Goal: Task Accomplishment & Management: Manage account settings

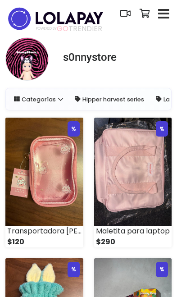
click at [169, 17] on icon "button" at bounding box center [163, 14] width 11 height 13
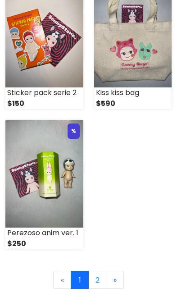
scroll to position [1685, 0]
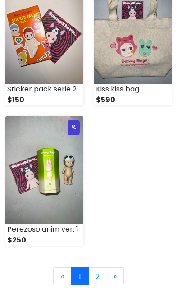
click at [101, 281] on link "2" at bounding box center [97, 276] width 18 height 18
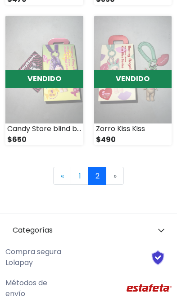
scroll to position [1025, 0]
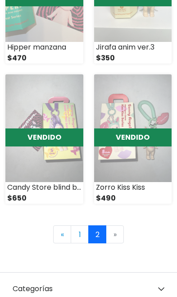
click at [82, 231] on link "1" at bounding box center [80, 234] width 18 height 18
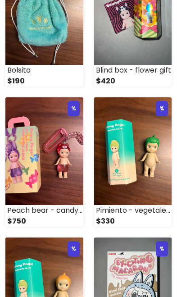
scroll to position [317, 0]
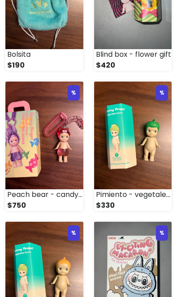
click at [144, 167] on img at bounding box center [133, 136] width 78 height 108
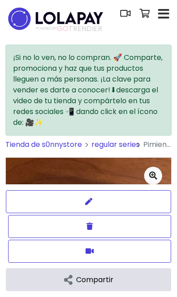
click at [136, 229] on button "Borrar" at bounding box center [89, 226] width 163 height 23
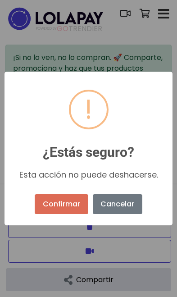
click at [55, 211] on button "Confirmar" at bounding box center [61, 204] width 53 height 20
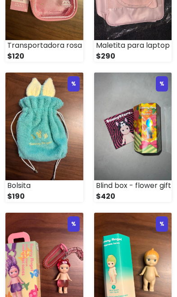
scroll to position [217, 0]
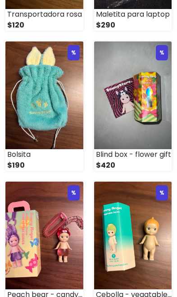
click at [147, 253] on img at bounding box center [133, 236] width 78 height 108
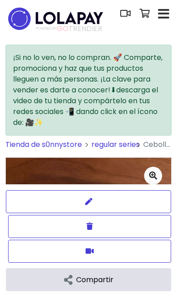
click at [136, 228] on button "Borrar" at bounding box center [89, 226] width 163 height 23
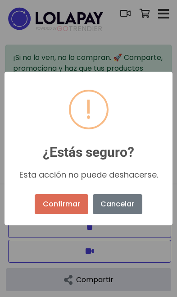
click at [69, 208] on button "Confirmar" at bounding box center [61, 204] width 53 height 20
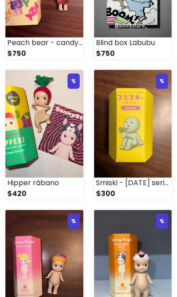
scroll to position [570, 0]
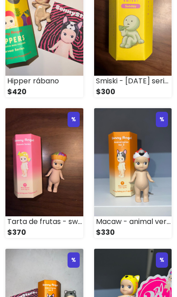
click at [33, 184] on img at bounding box center [44, 162] width 78 height 108
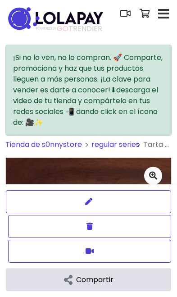
click at [141, 231] on button "Borrar" at bounding box center [89, 226] width 163 height 23
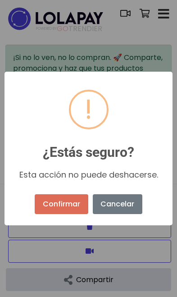
click at [68, 209] on button "Confirmar" at bounding box center [61, 204] width 53 height 20
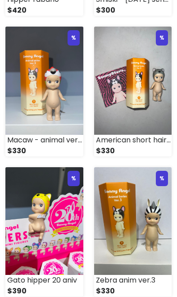
scroll to position [673, 0]
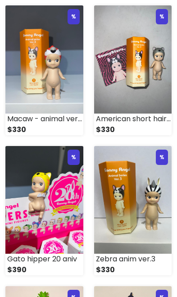
click at [141, 223] on img at bounding box center [133, 200] width 78 height 108
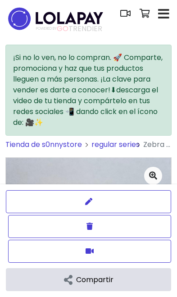
click at [128, 227] on button "Borrar" at bounding box center [89, 226] width 163 height 23
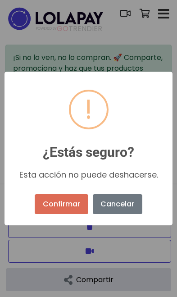
click at [70, 205] on button "Confirmar" at bounding box center [61, 204] width 53 height 20
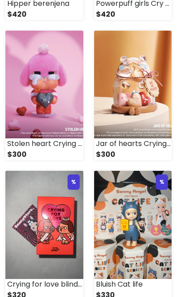
scroll to position [1131, 0]
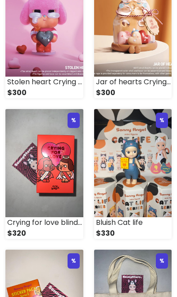
click at [140, 185] on img at bounding box center [133, 163] width 78 height 108
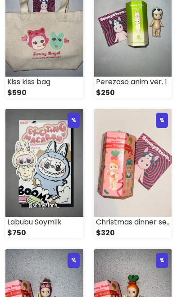
scroll to position [1521, 0]
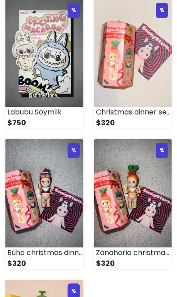
click at [50, 205] on img at bounding box center [44, 193] width 78 height 108
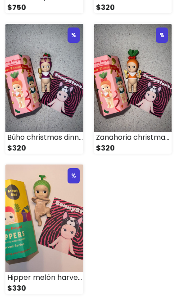
scroll to position [1676, 0]
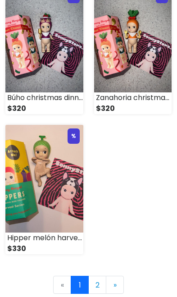
click at [100, 289] on link "2" at bounding box center [97, 285] width 18 height 18
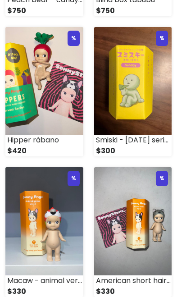
scroll to position [597, 0]
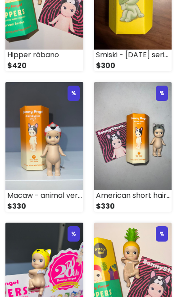
click at [148, 165] on img at bounding box center [133, 136] width 78 height 108
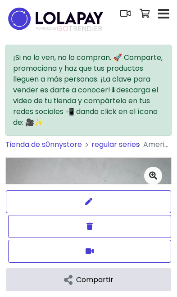
click at [129, 228] on button "Borrar" at bounding box center [89, 226] width 163 height 23
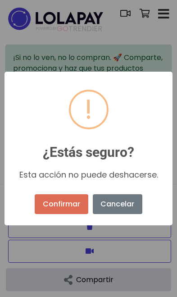
click at [68, 209] on button "Confirmar" at bounding box center [61, 204] width 53 height 20
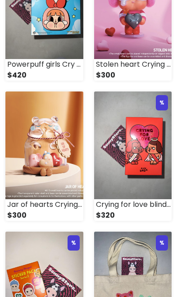
scroll to position [1052, 0]
